Goal: Transaction & Acquisition: Purchase product/service

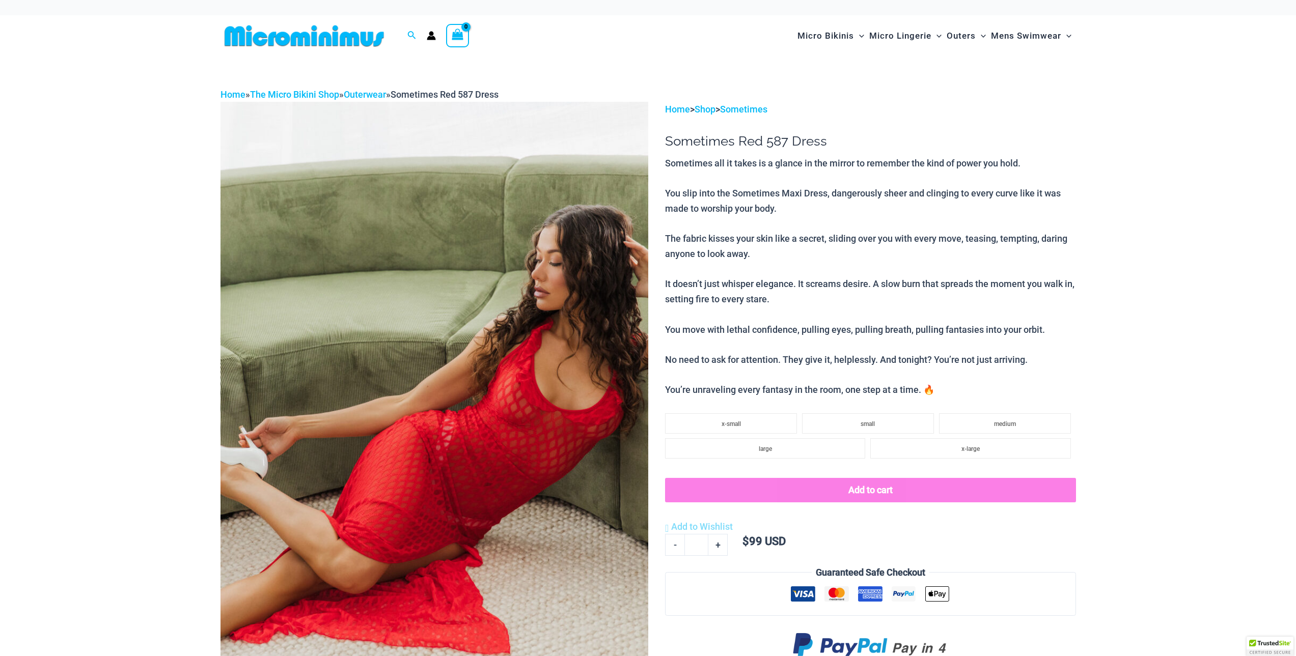
type input "**********"
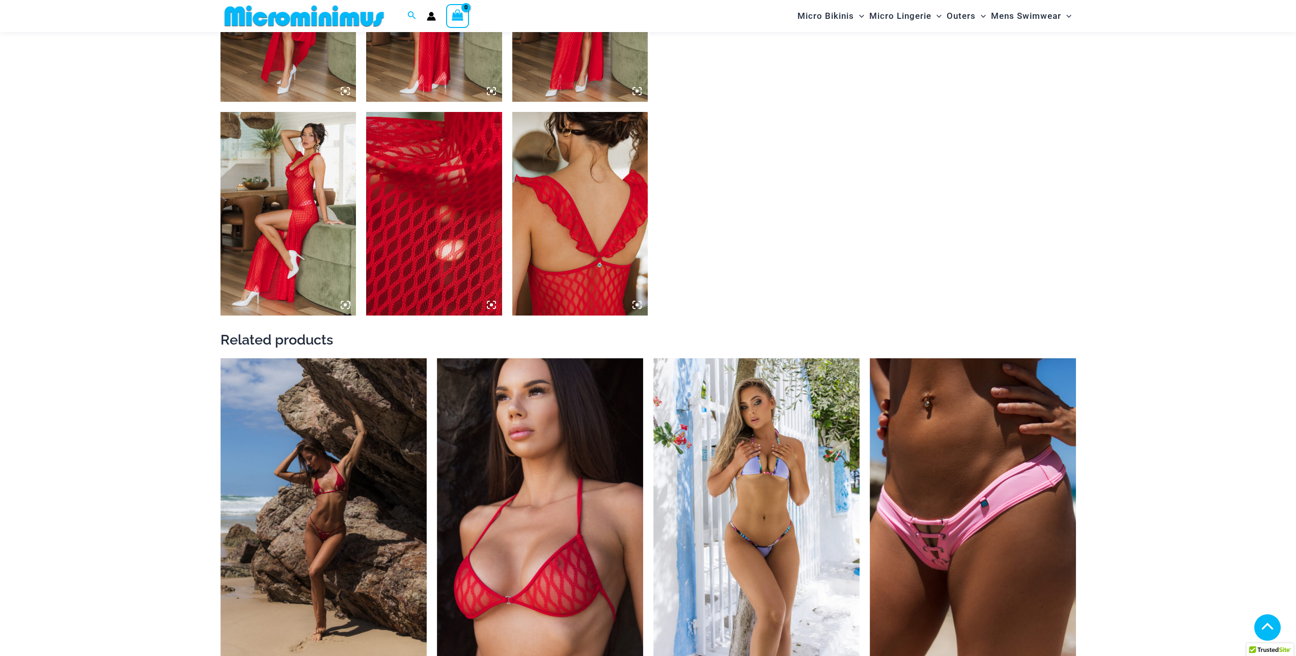
scroll to position [1009, 0]
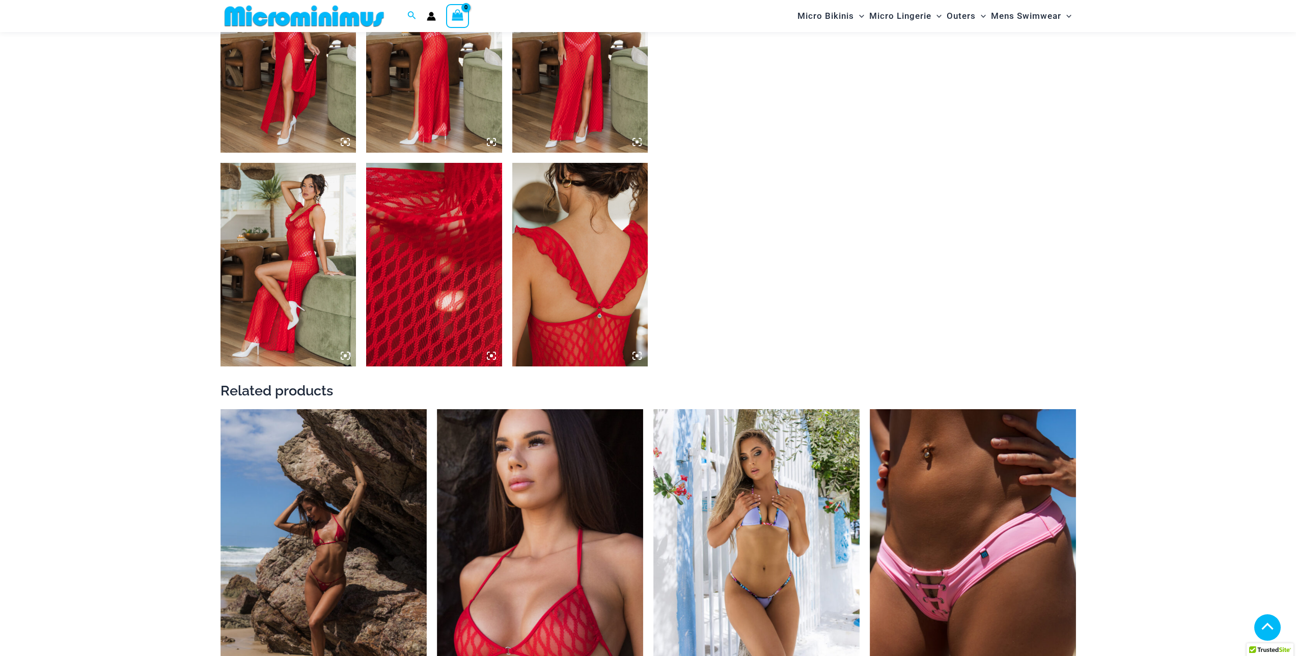
click at [567, 300] on img at bounding box center [580, 265] width 136 height 204
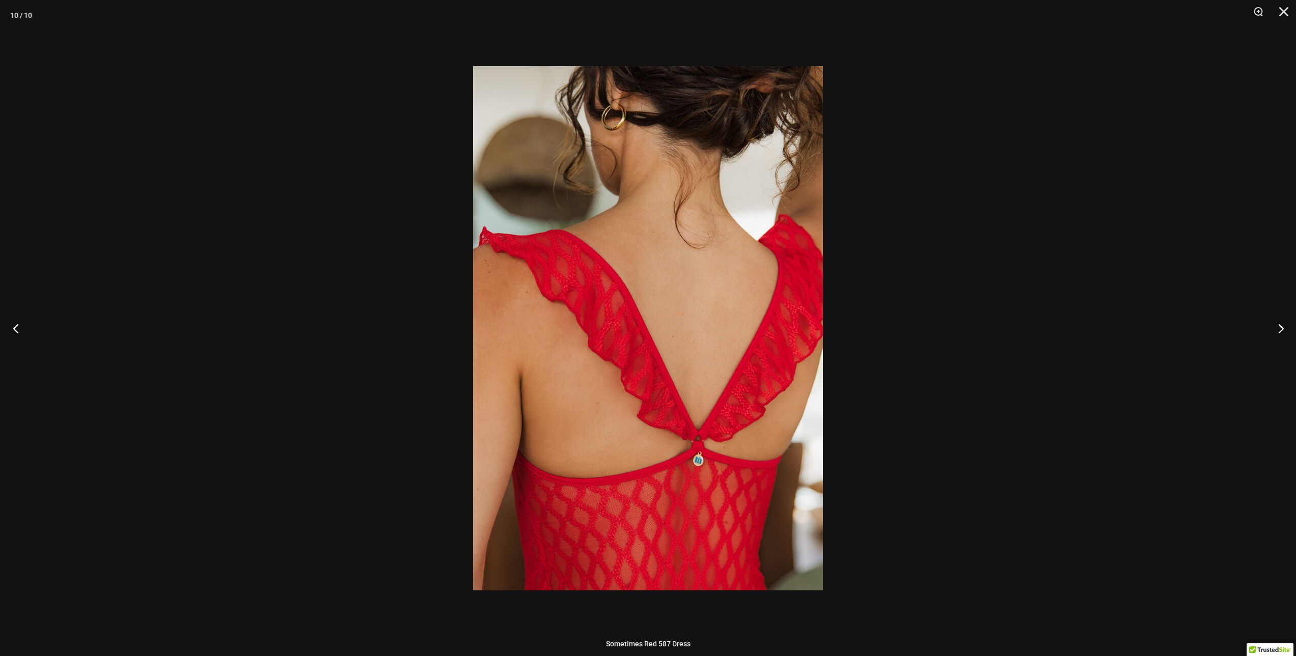
click at [15, 329] on button "Previous" at bounding box center [19, 328] width 38 height 51
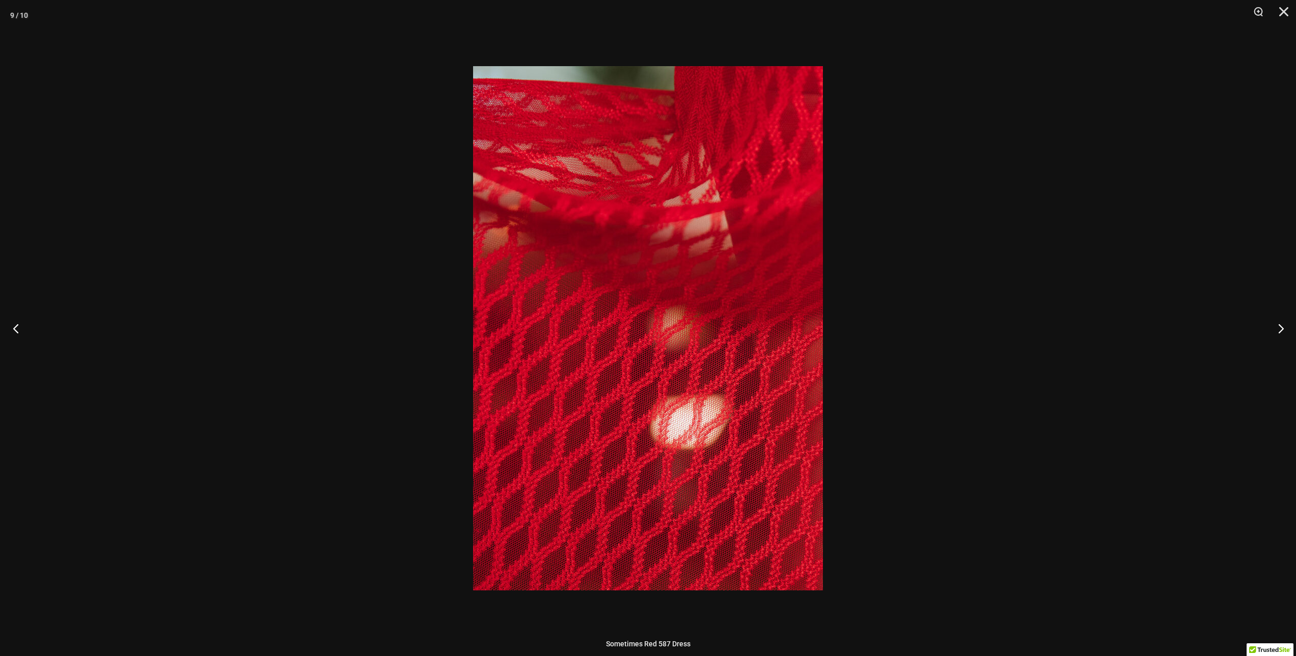
click at [15, 329] on button "Previous" at bounding box center [19, 328] width 38 height 51
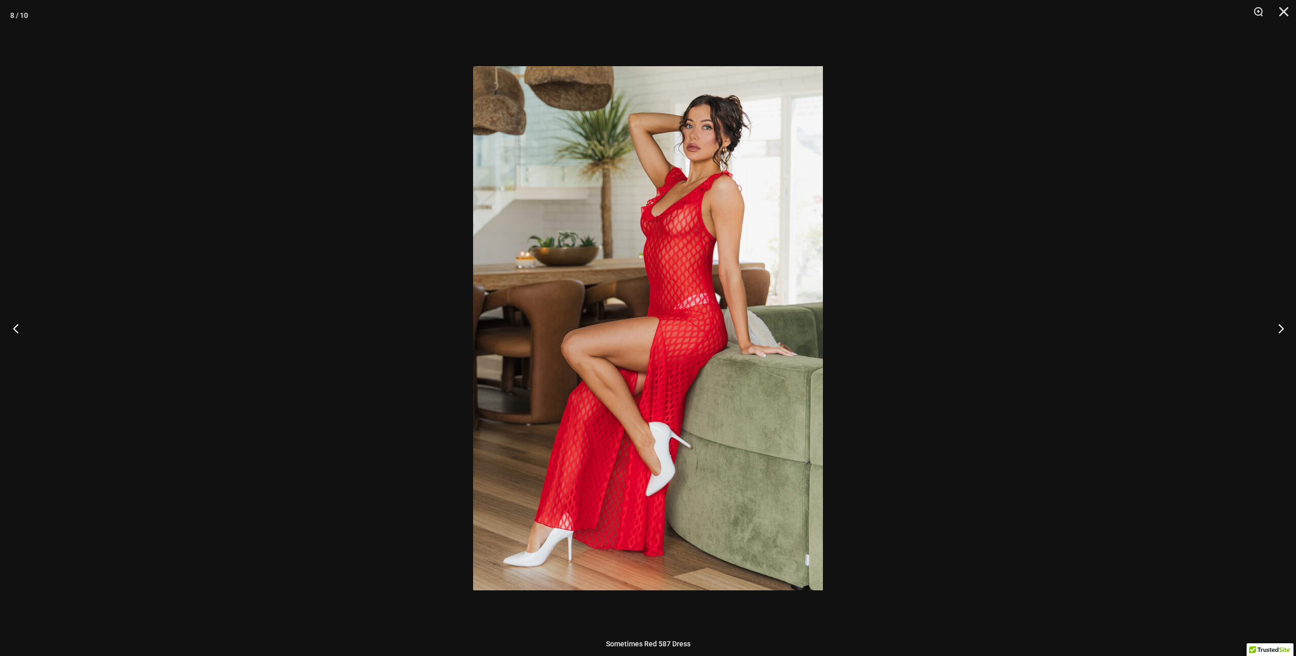
click at [15, 328] on button "Previous" at bounding box center [19, 328] width 38 height 51
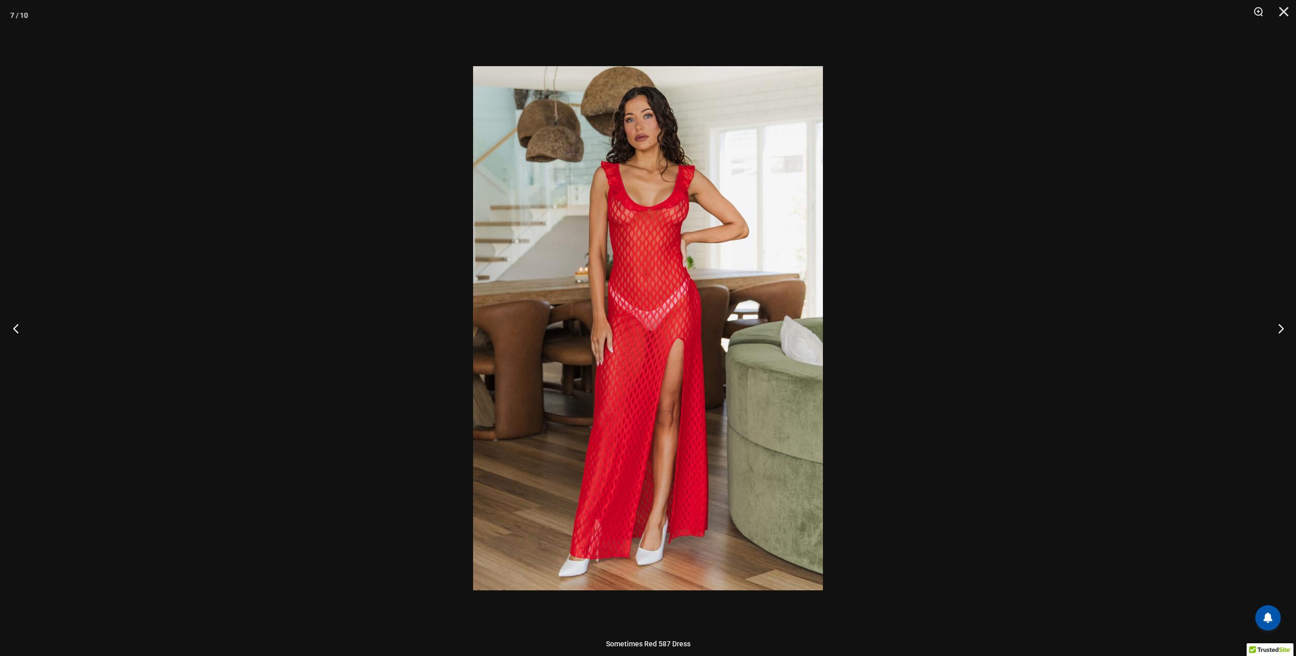
click at [15, 328] on button "Previous" at bounding box center [19, 328] width 38 height 51
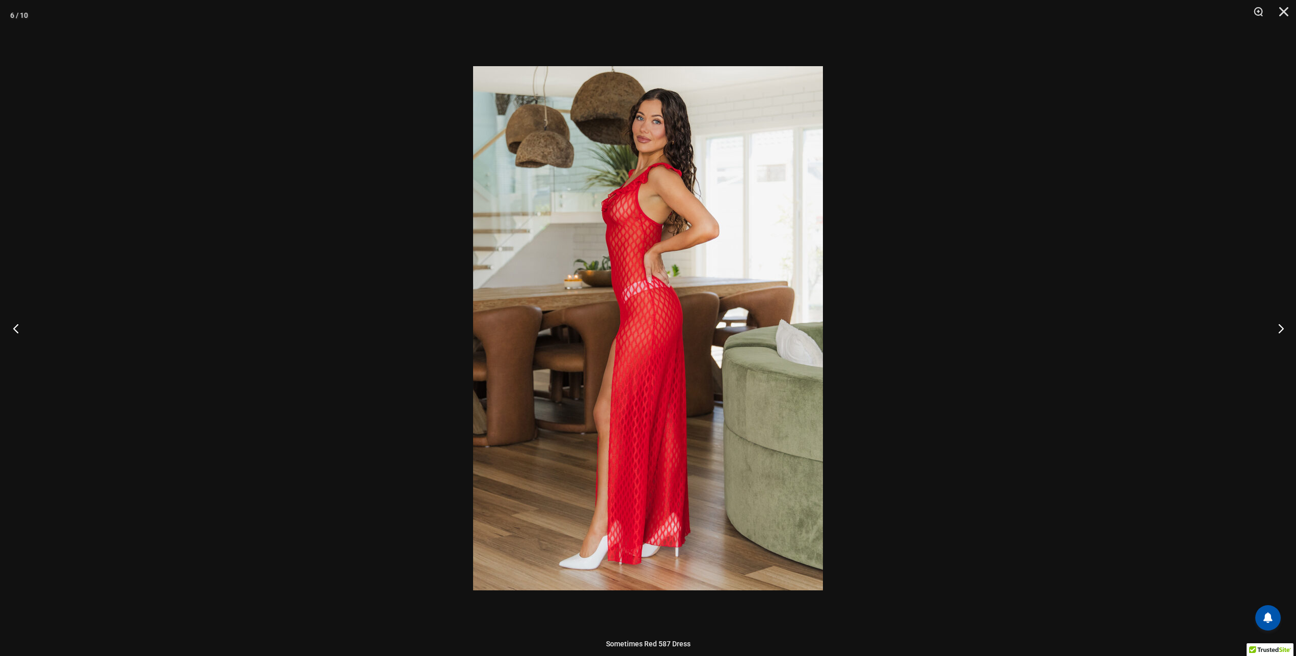
click at [15, 328] on button "Previous" at bounding box center [19, 328] width 38 height 51
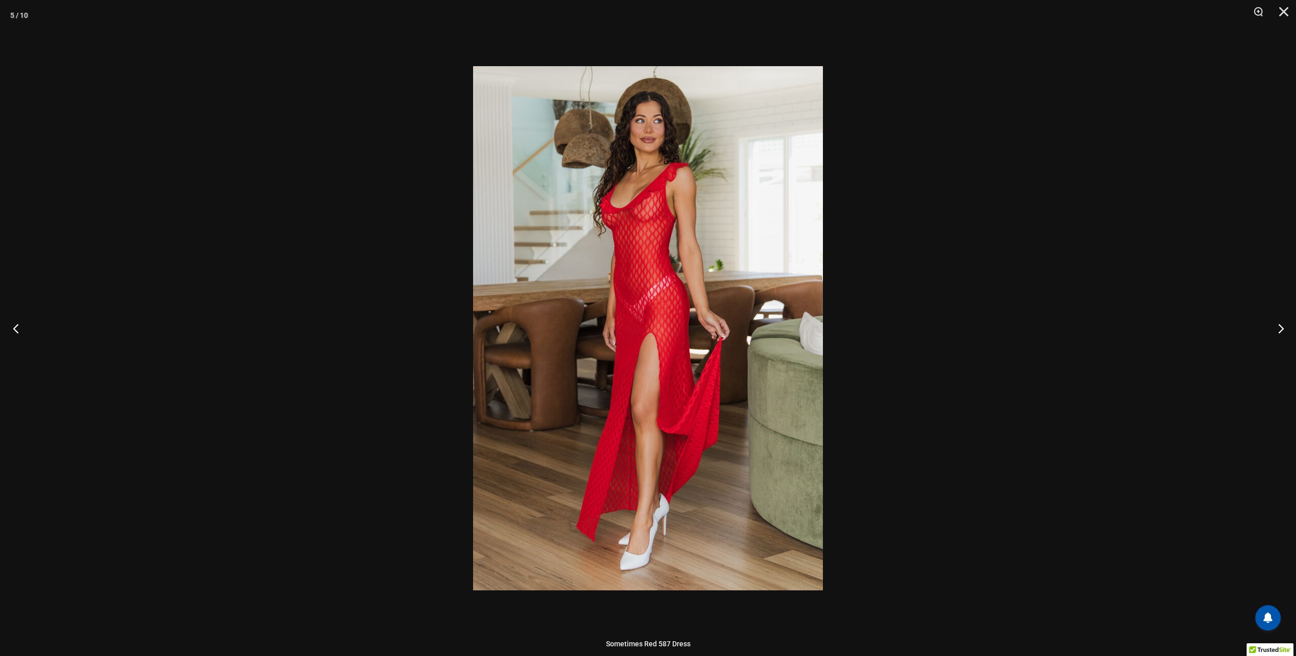
click at [15, 328] on button "Previous" at bounding box center [19, 328] width 38 height 51
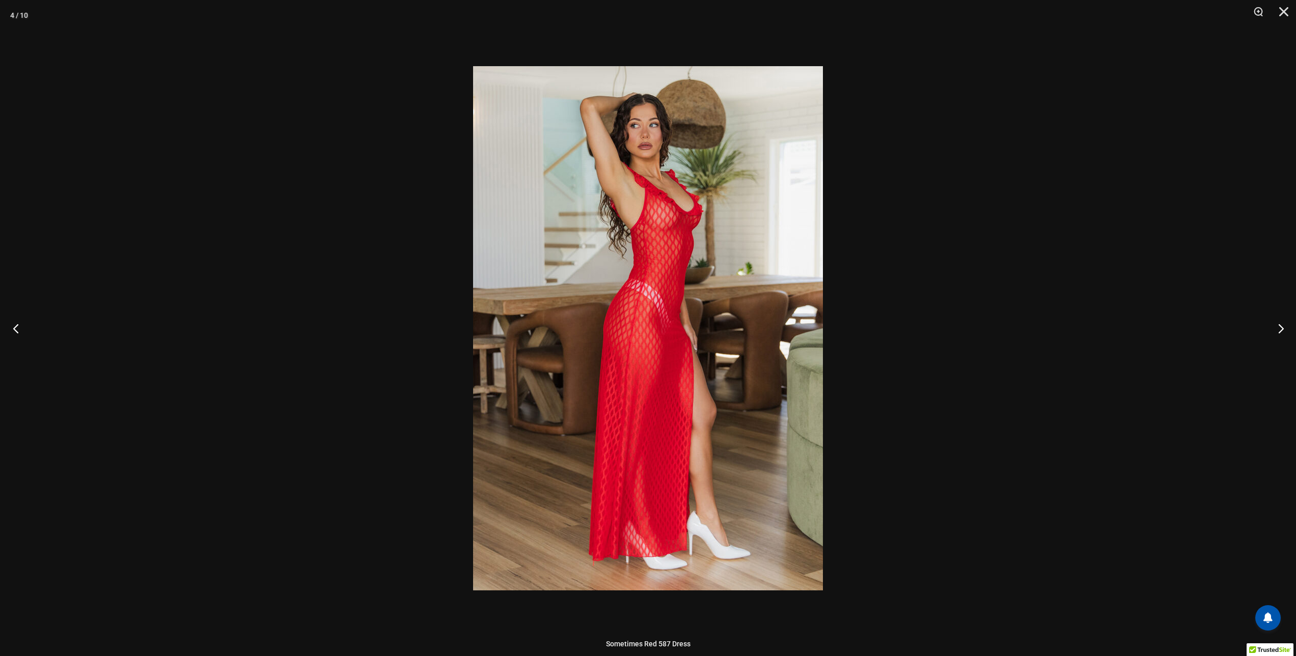
click at [15, 328] on button "Previous" at bounding box center [19, 328] width 38 height 51
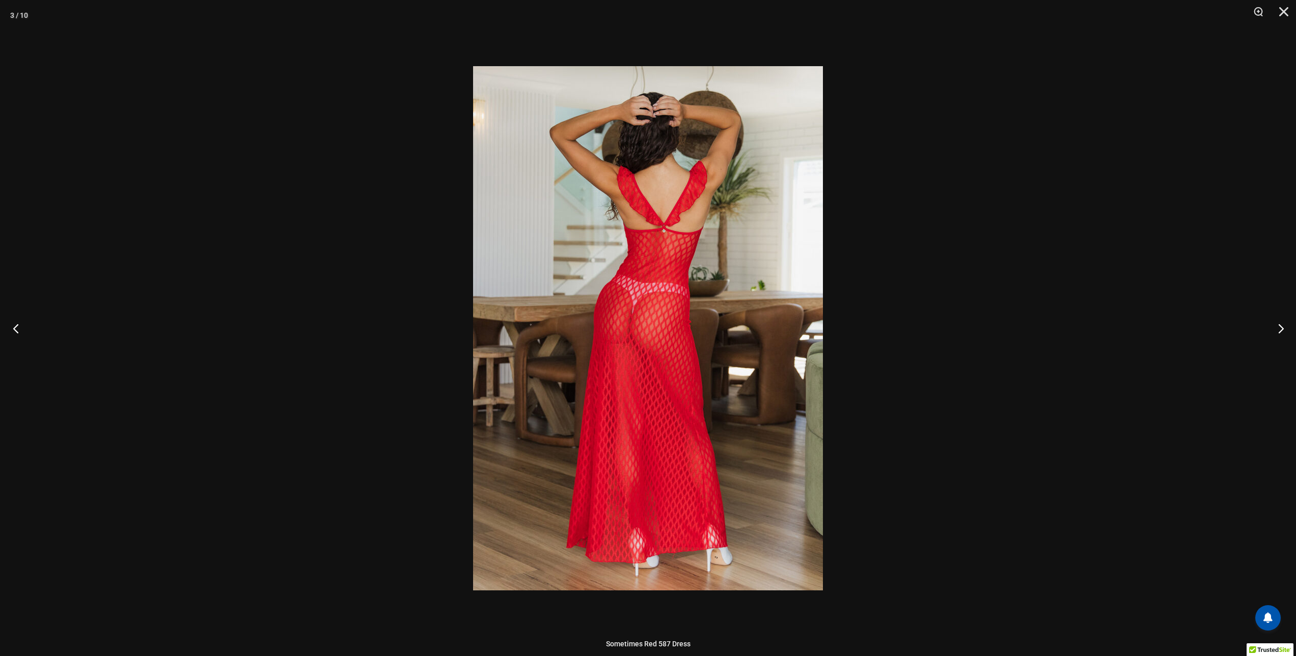
click at [15, 328] on button "Previous" at bounding box center [19, 328] width 38 height 51
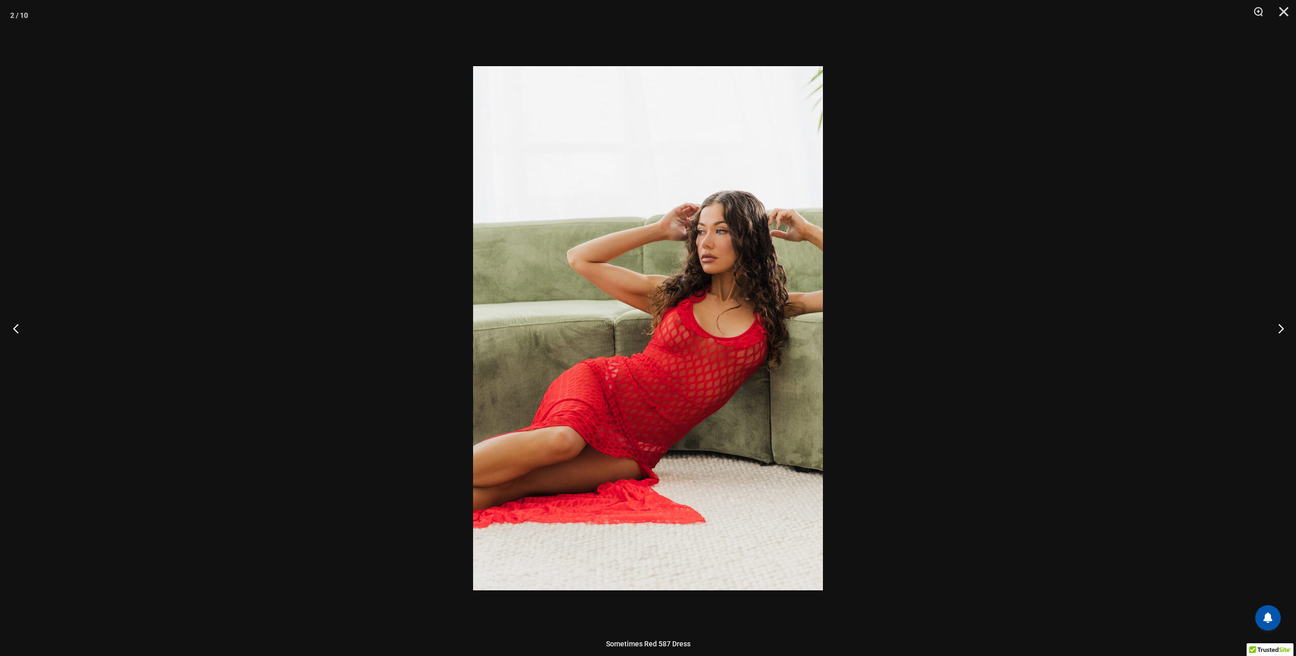
click at [15, 328] on button "Previous" at bounding box center [19, 328] width 38 height 51
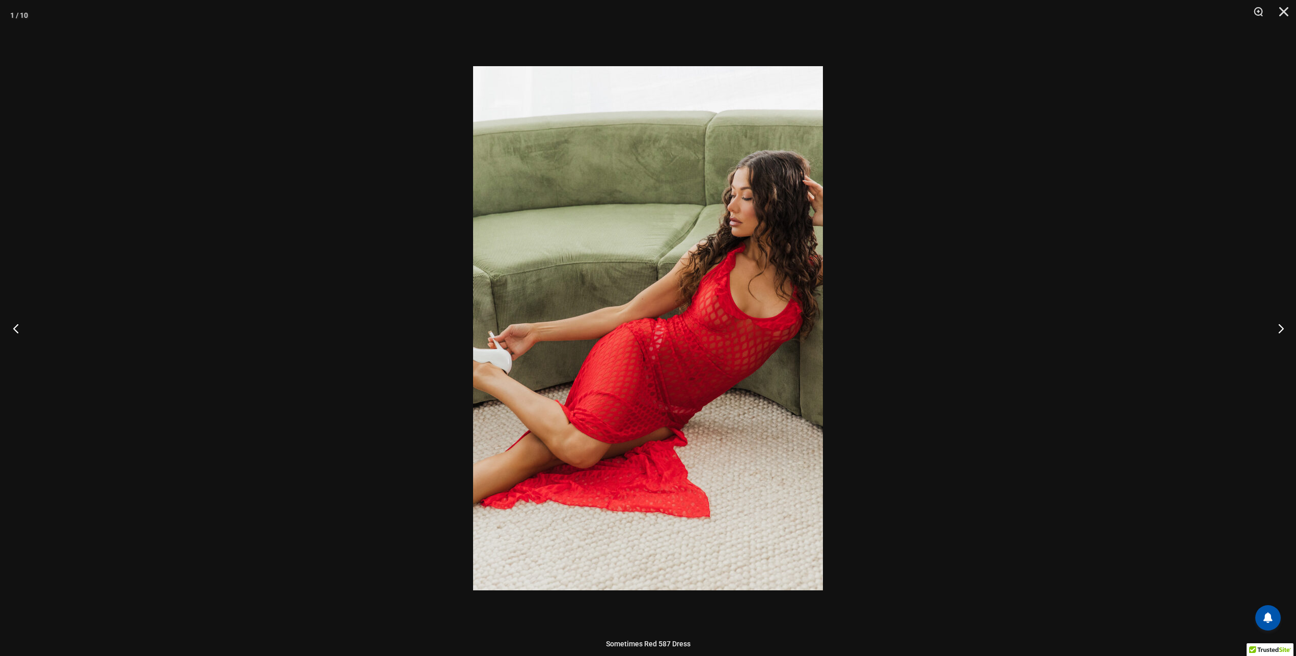
click at [15, 328] on button "Previous" at bounding box center [19, 328] width 38 height 51
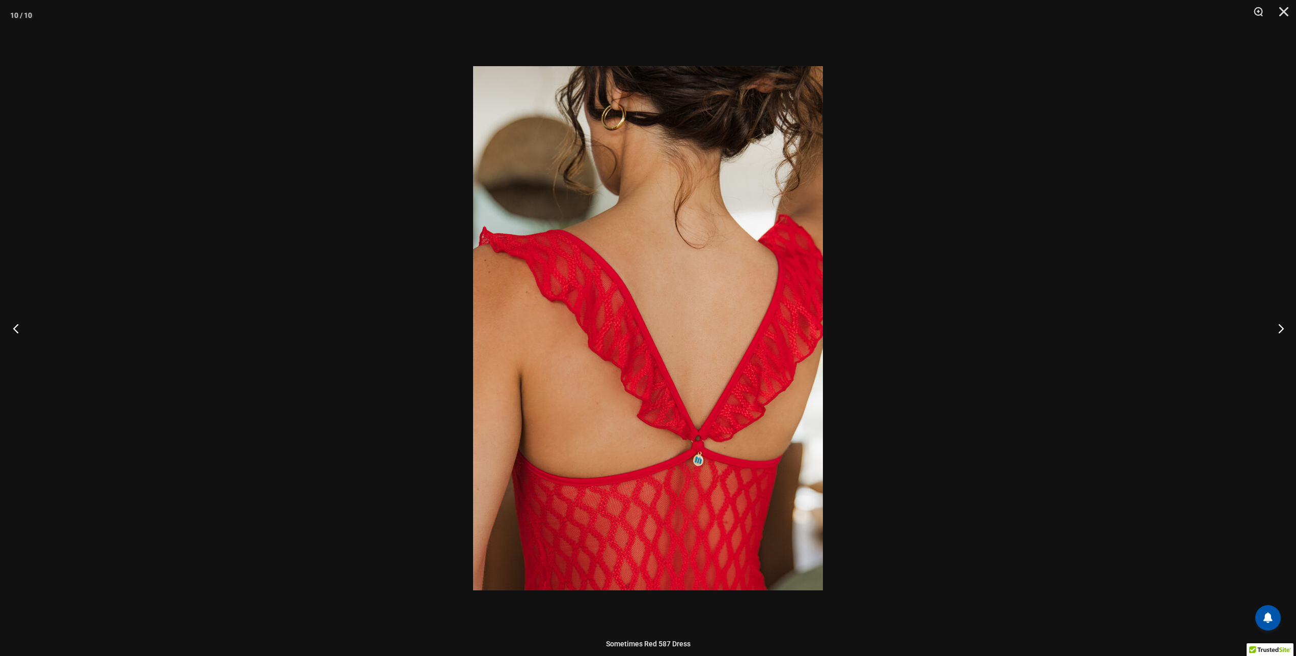
click at [15, 328] on button "Previous" at bounding box center [19, 328] width 38 height 51
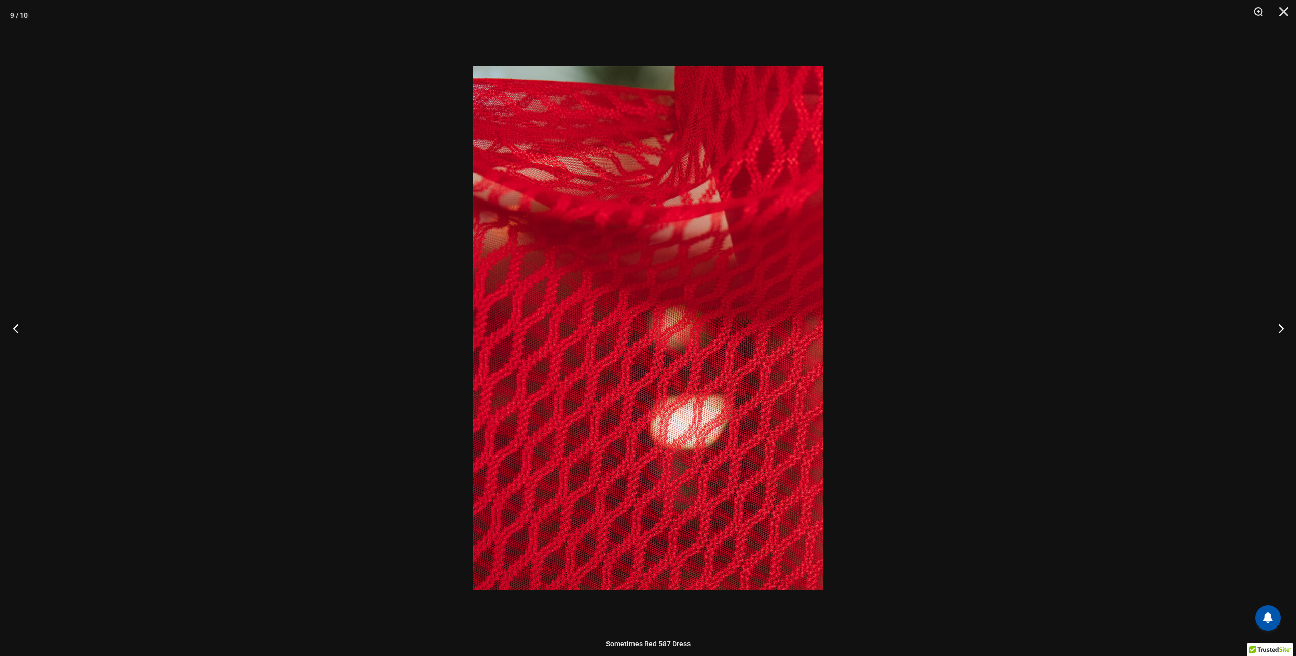
click at [16, 327] on button "Previous" at bounding box center [19, 328] width 38 height 51
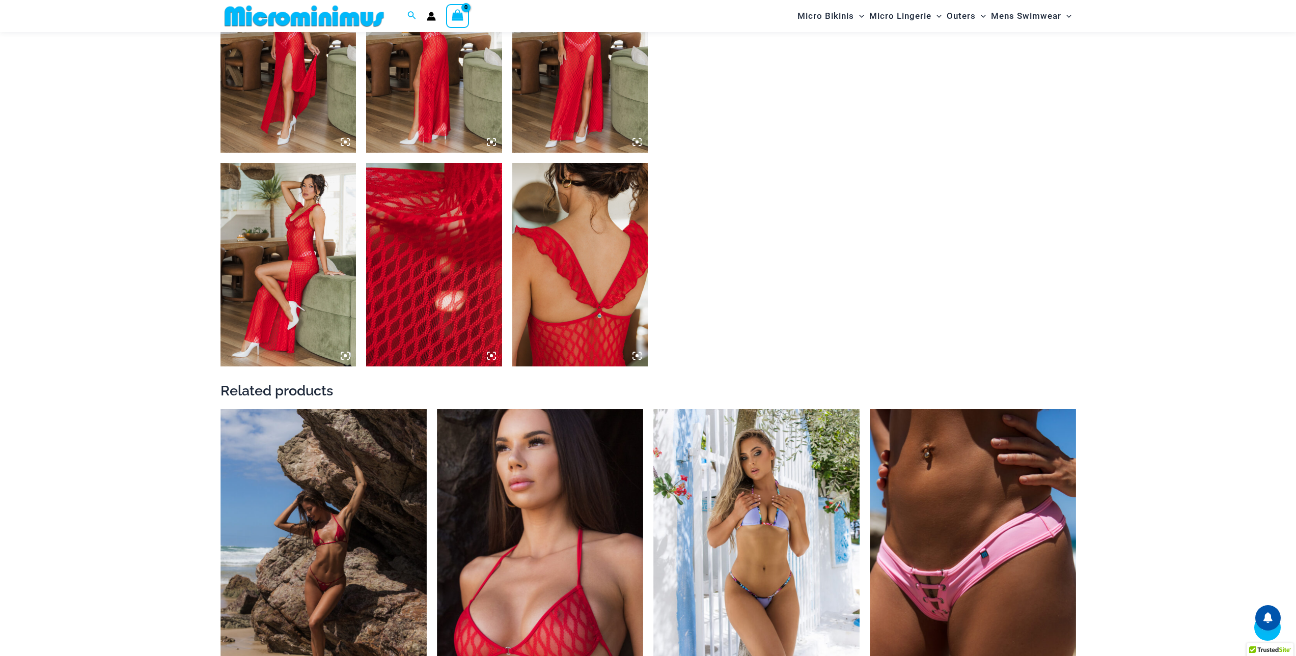
scroll to position [1264, 0]
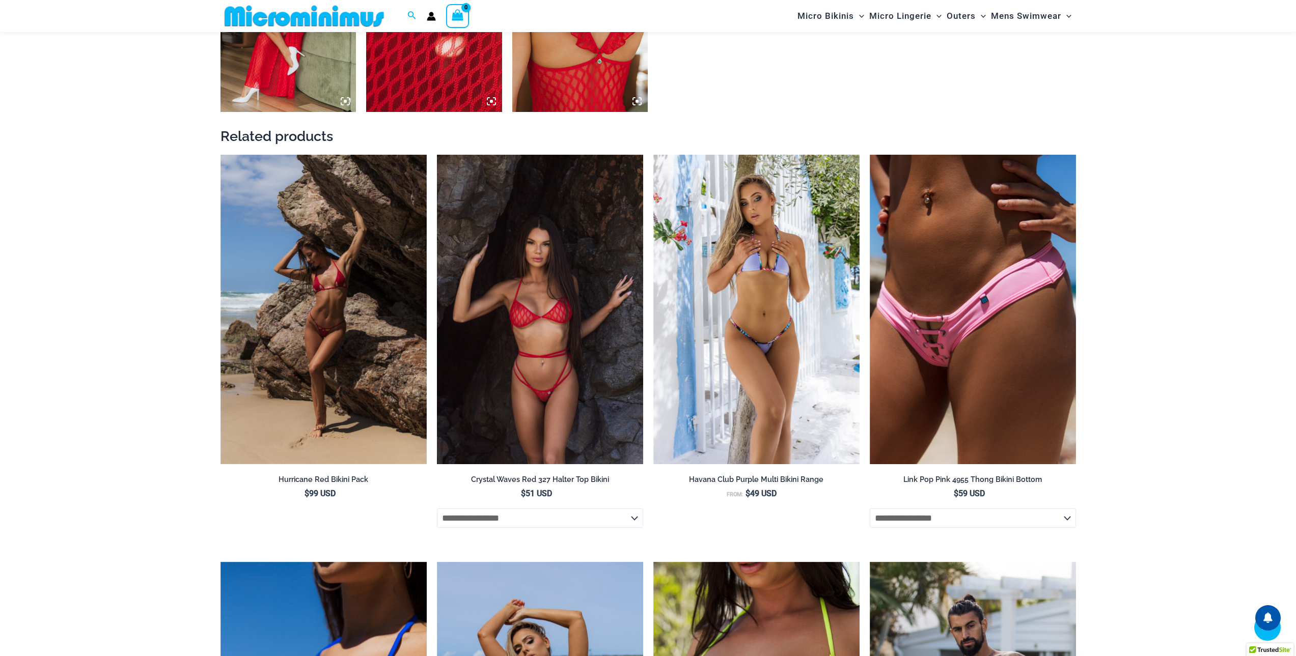
click at [587, 369] on img at bounding box center [540, 310] width 206 height 310
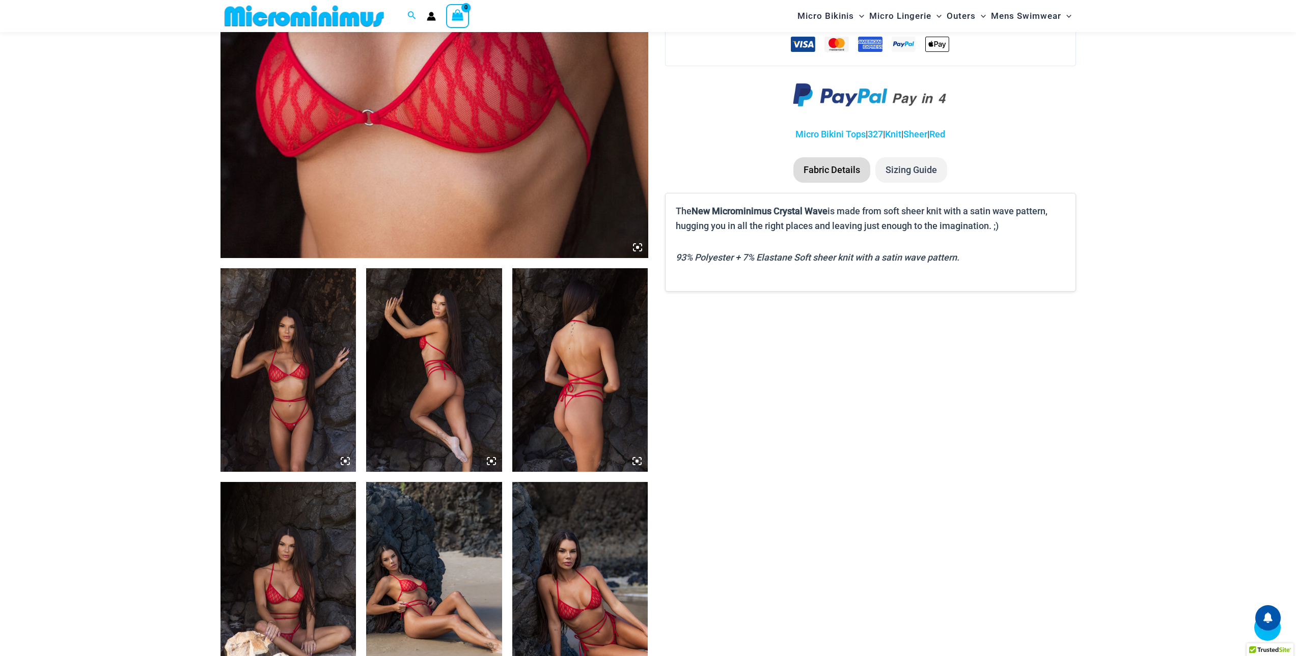
type input "**********"
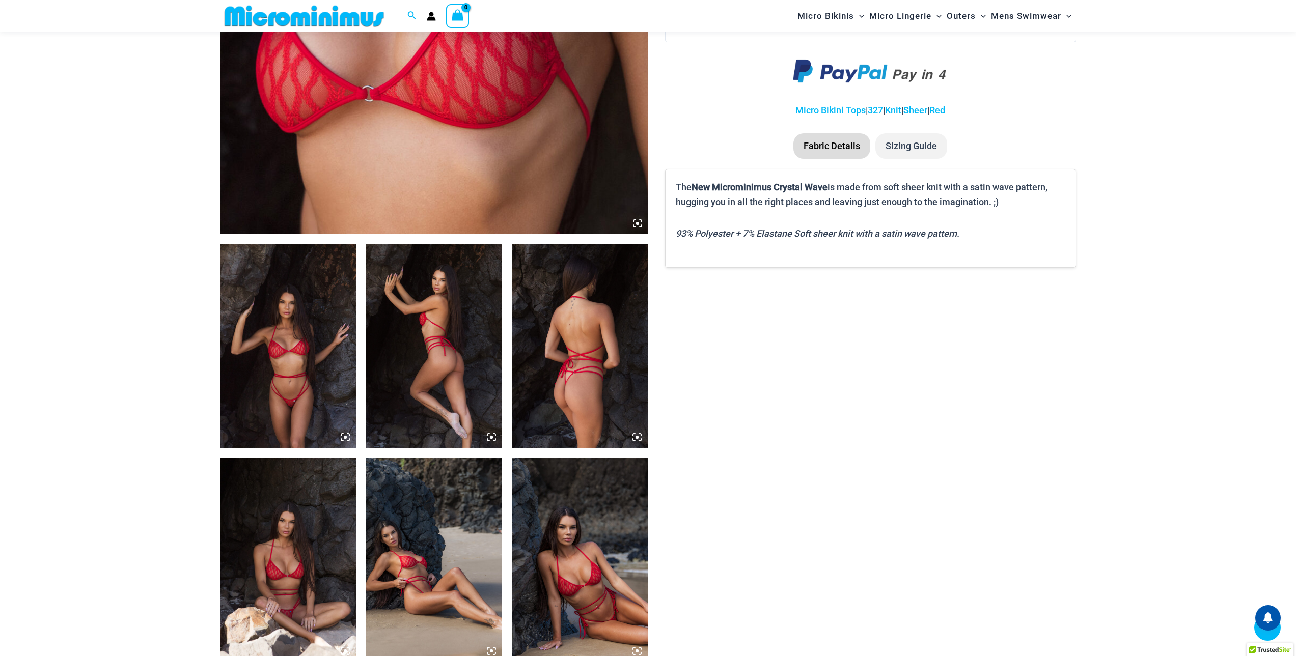
scroll to position [551, 0]
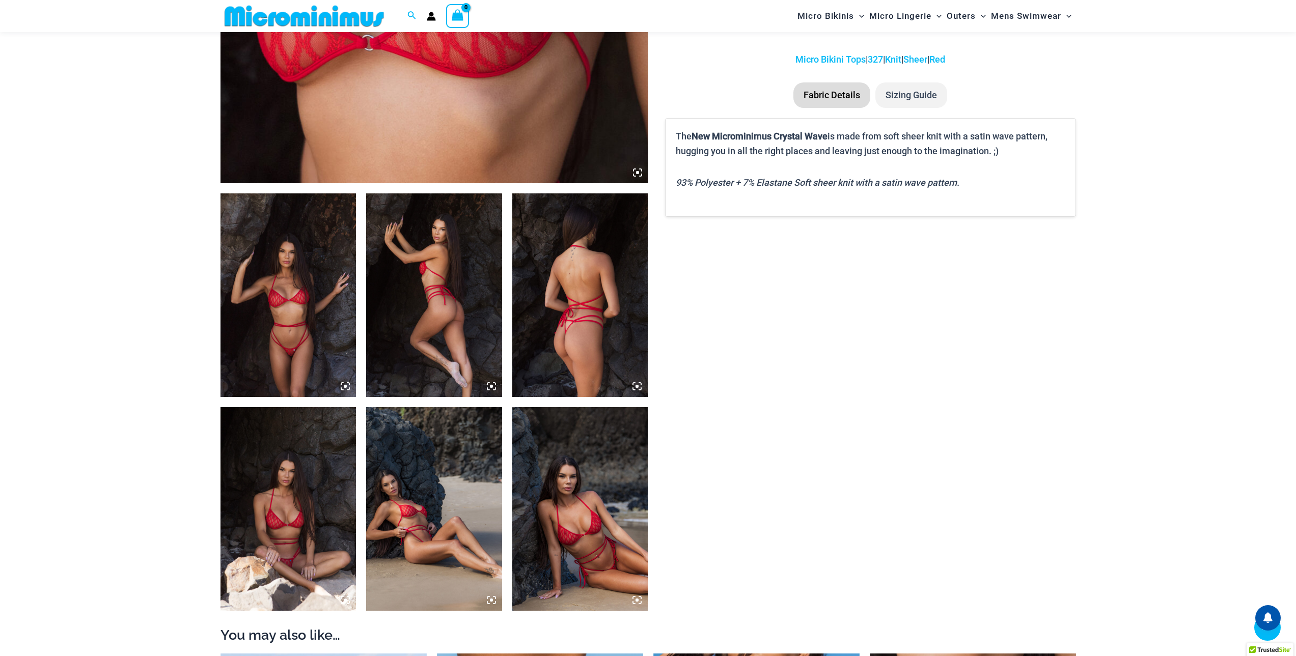
click at [582, 326] on img at bounding box center [580, 296] width 136 height 204
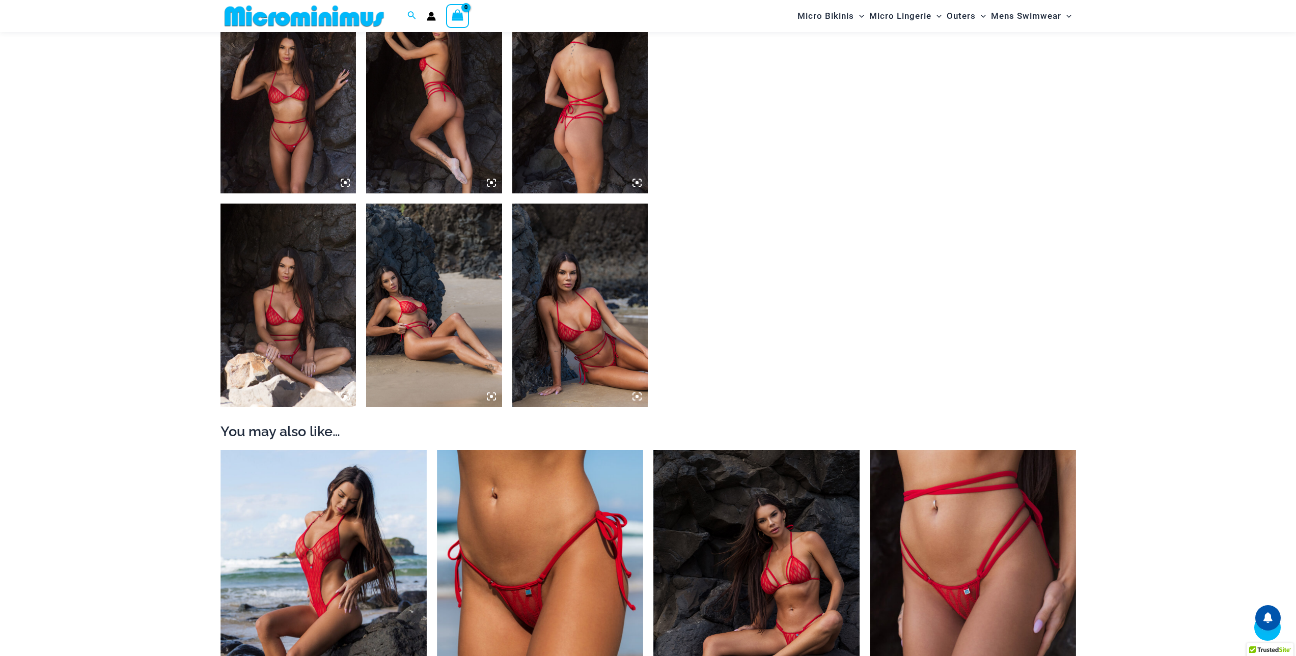
scroll to position [1009, 0]
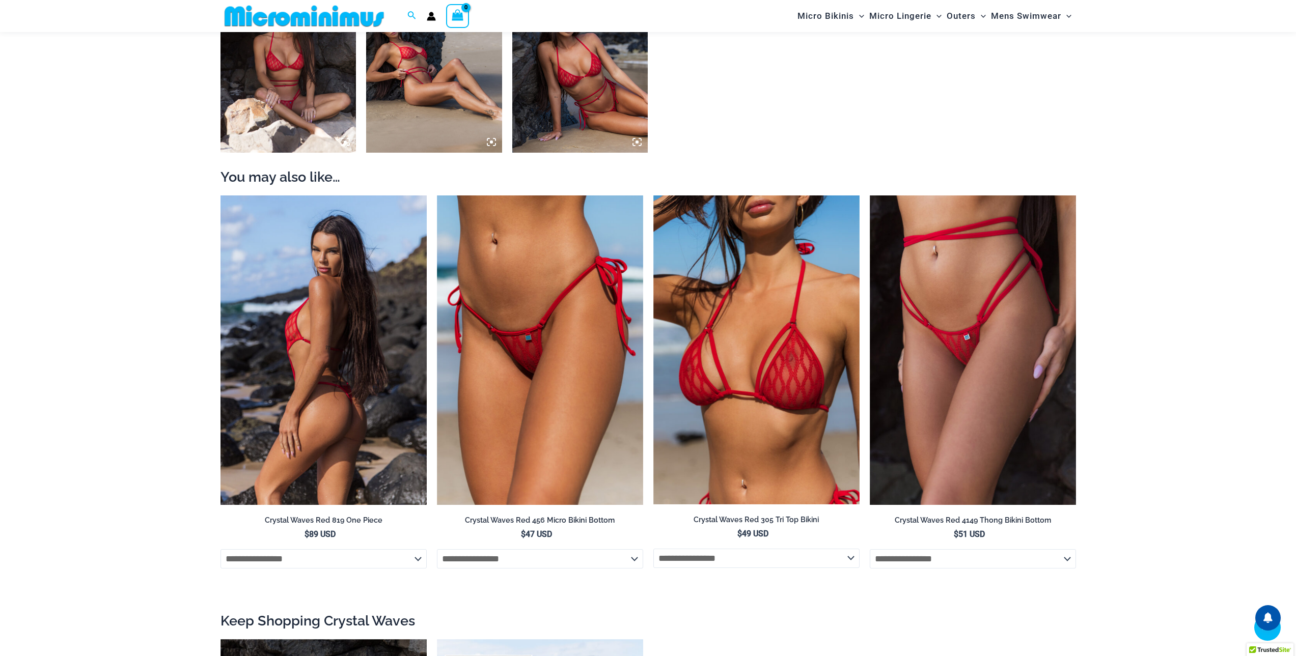
click at [351, 395] on img at bounding box center [324, 351] width 206 height 310
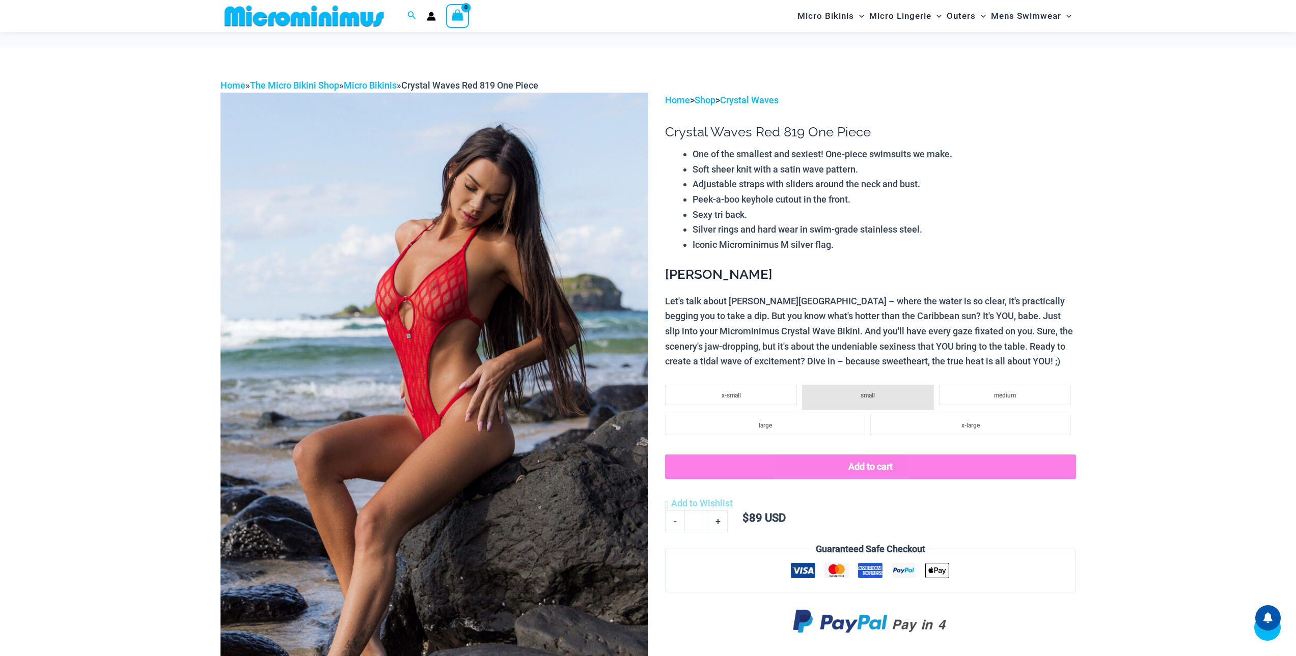
type input "**********"
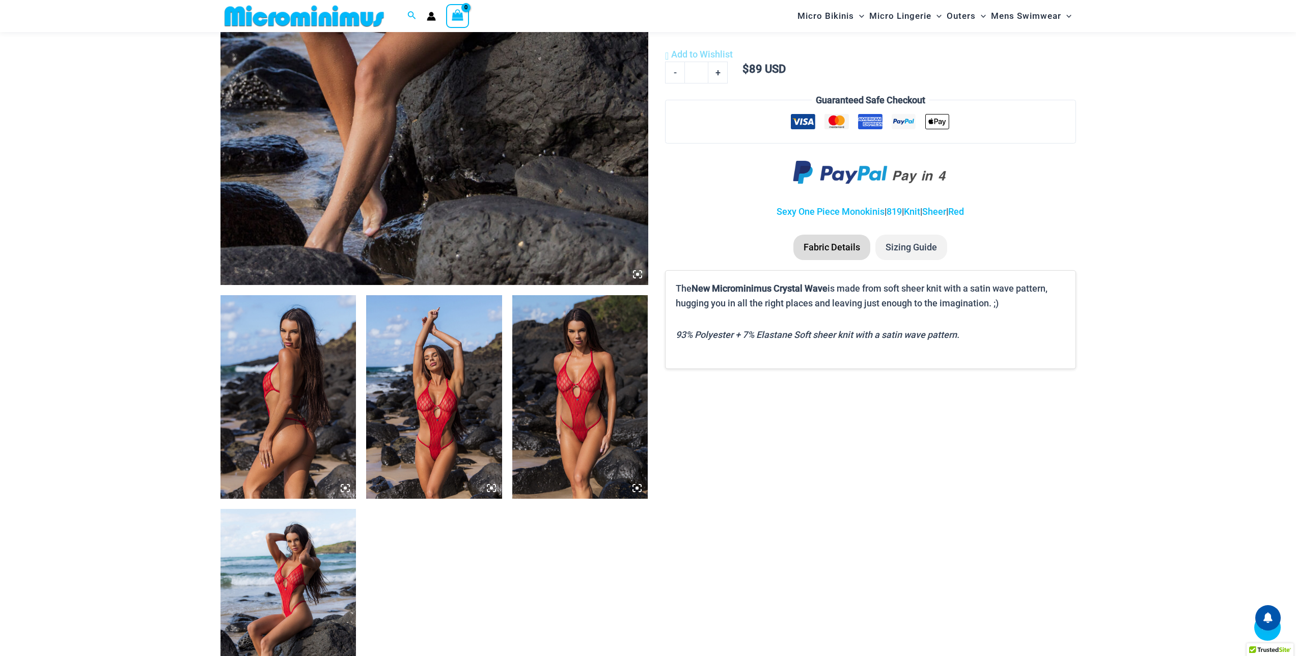
click at [564, 386] on img at bounding box center [580, 397] width 136 height 204
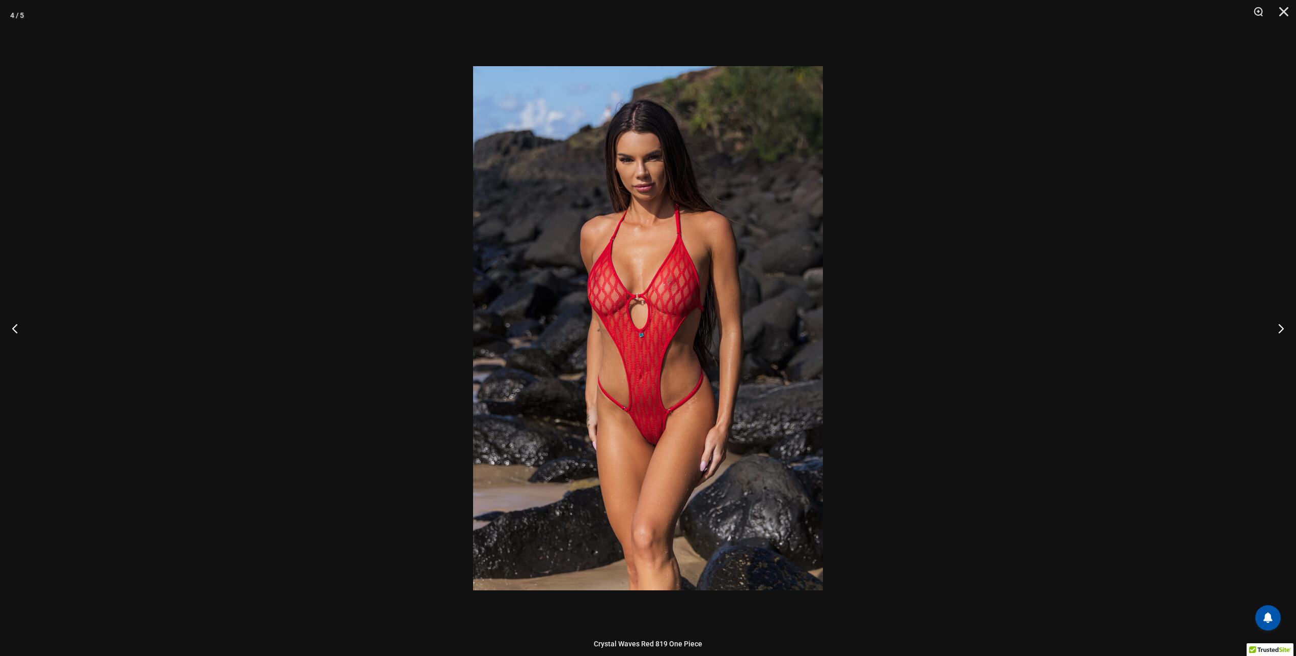
click at [652, 394] on img at bounding box center [648, 328] width 350 height 525
